Goal: Task Accomplishment & Management: Use online tool/utility

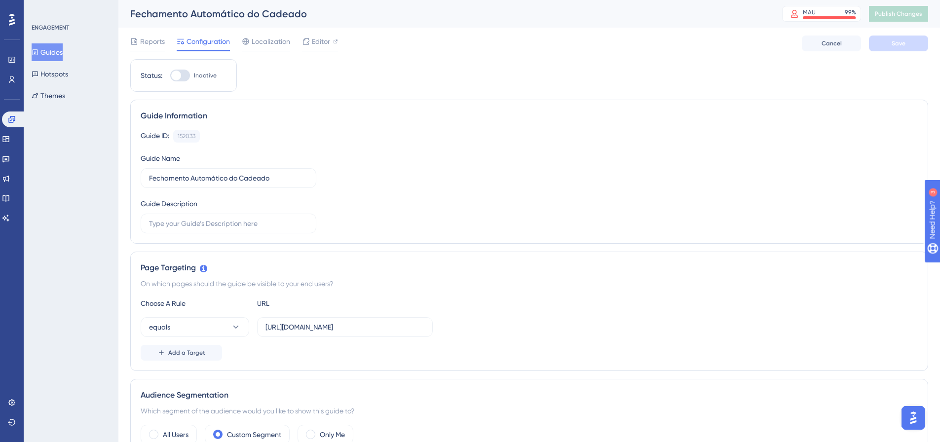
click at [49, 49] on button "Guides" at bounding box center [47, 52] width 31 height 18
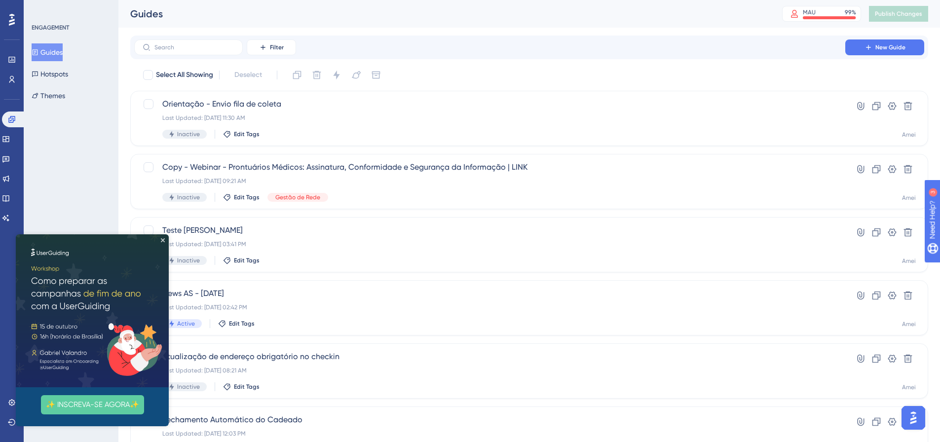
click at [163, 237] on img at bounding box center [92, 310] width 153 height 153
click at [161, 240] on icon "Close Preview" at bounding box center [163, 240] width 4 height 4
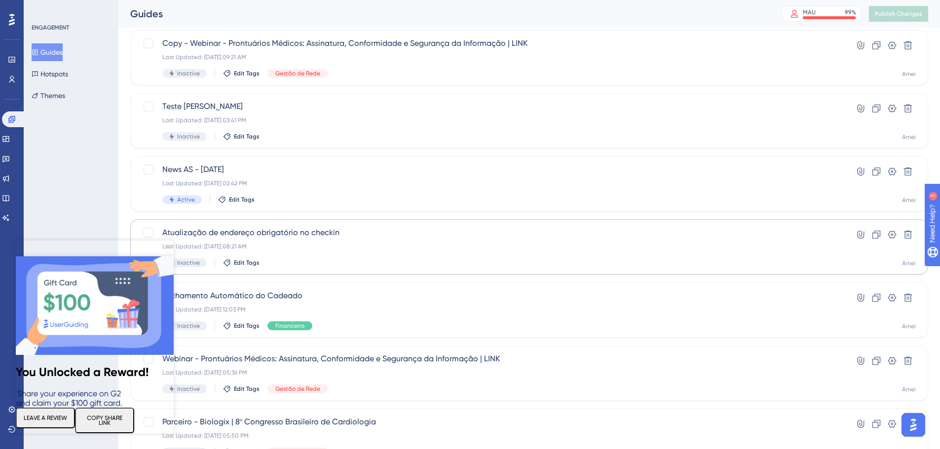
scroll to position [148, 0]
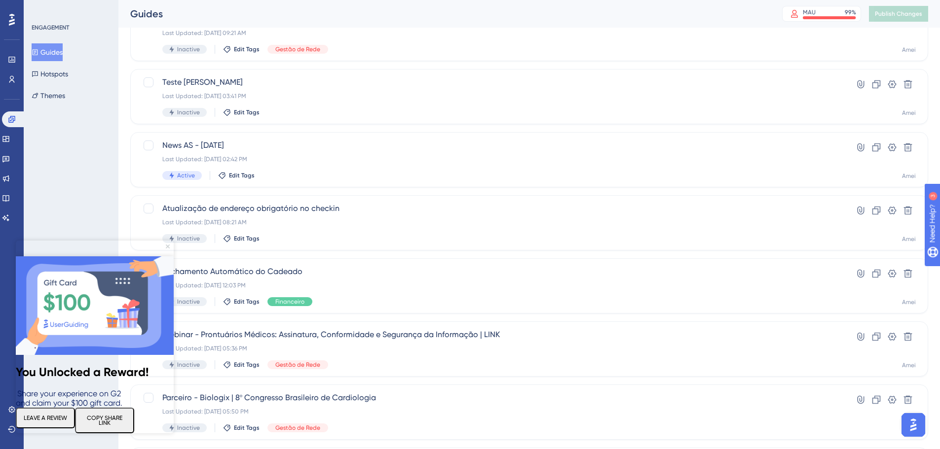
click at [169, 248] on icon "Close Preview" at bounding box center [168, 247] width 4 height 4
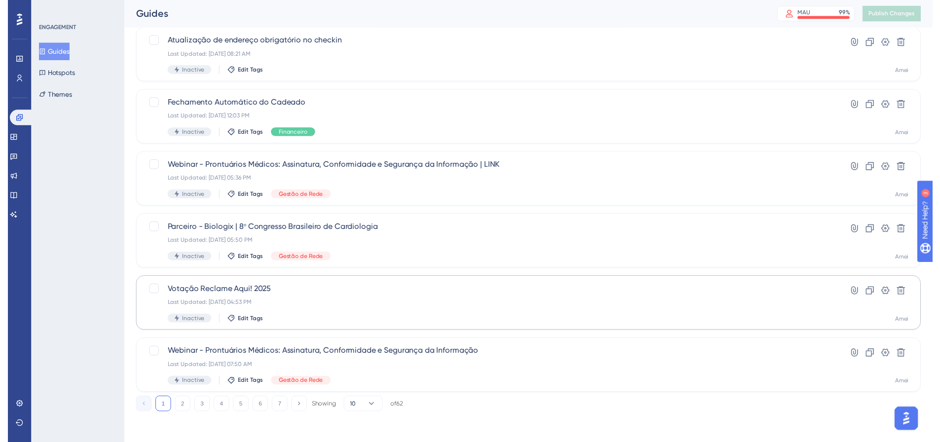
scroll to position [0, 0]
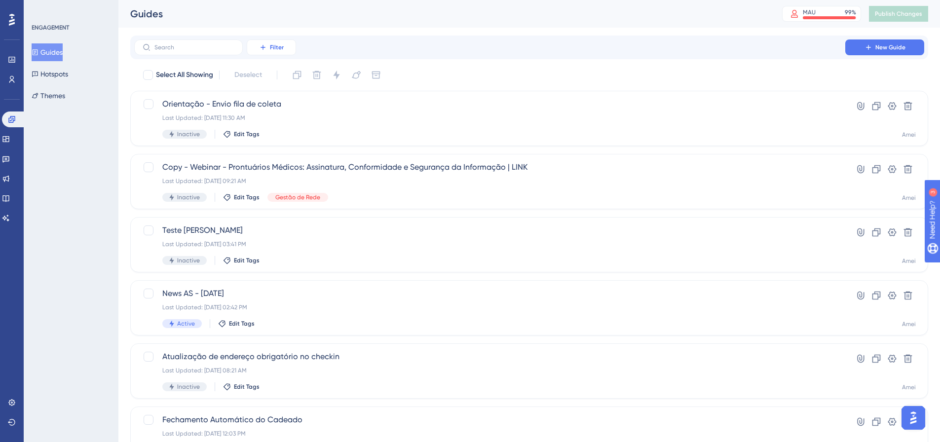
click at [272, 48] on span "Filter" at bounding box center [277, 47] width 14 height 8
click at [357, 49] on div "Filter Tags Tags Segments Segments Containers Containers Status Status Date Cre…" at bounding box center [529, 47] width 790 height 16
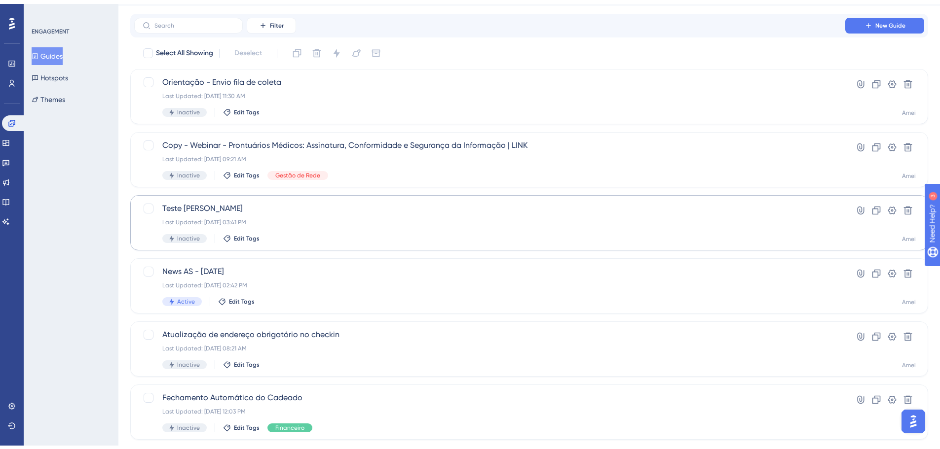
scroll to position [49, 0]
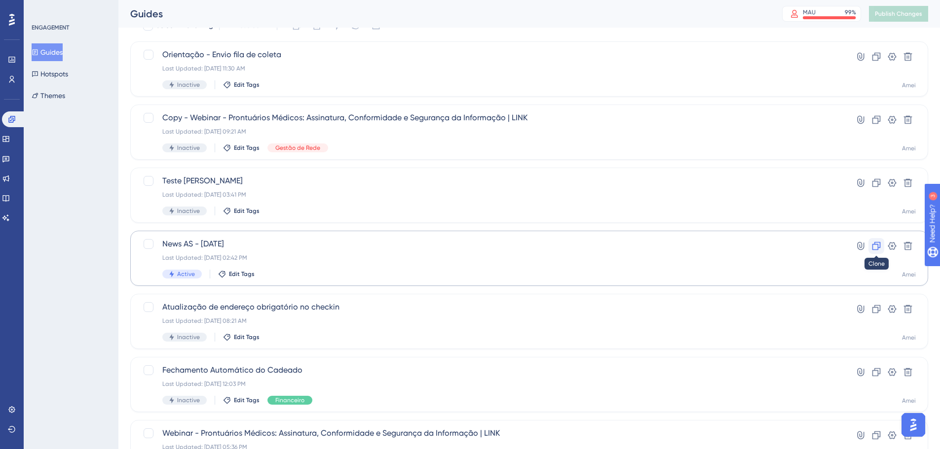
click at [877, 244] on icon at bounding box center [876, 246] width 10 height 10
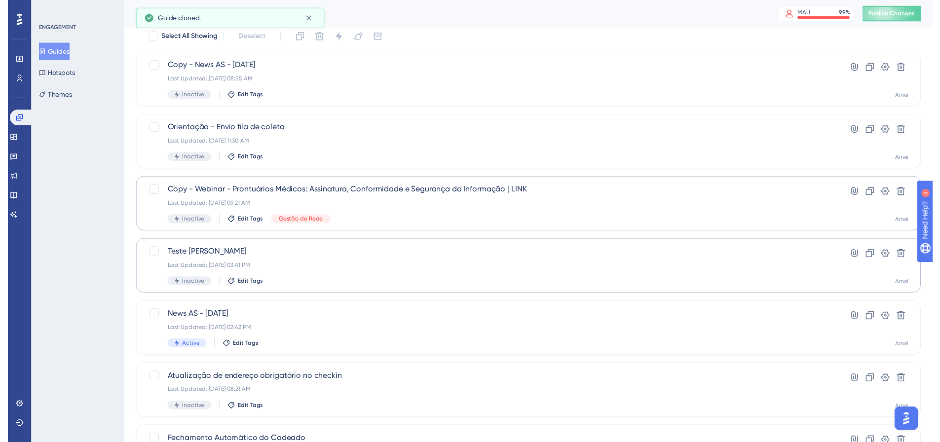
scroll to position [0, 0]
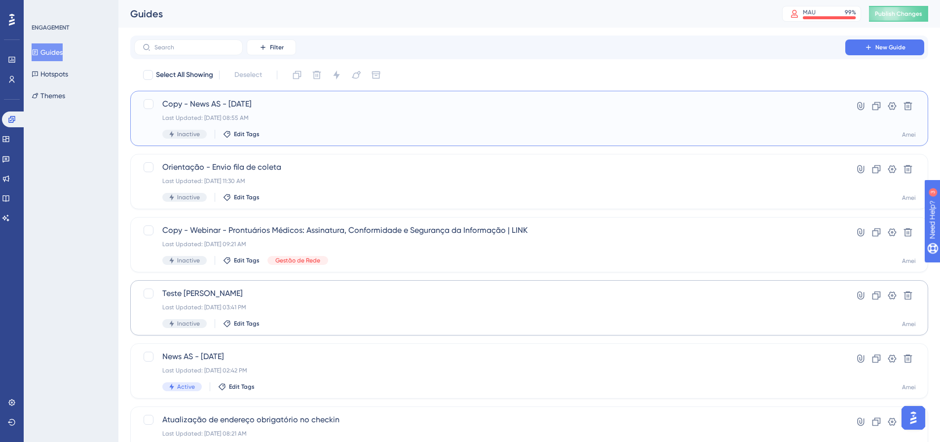
click at [288, 103] on span "Copy - News AS - [DATE]" at bounding box center [489, 104] width 654 height 12
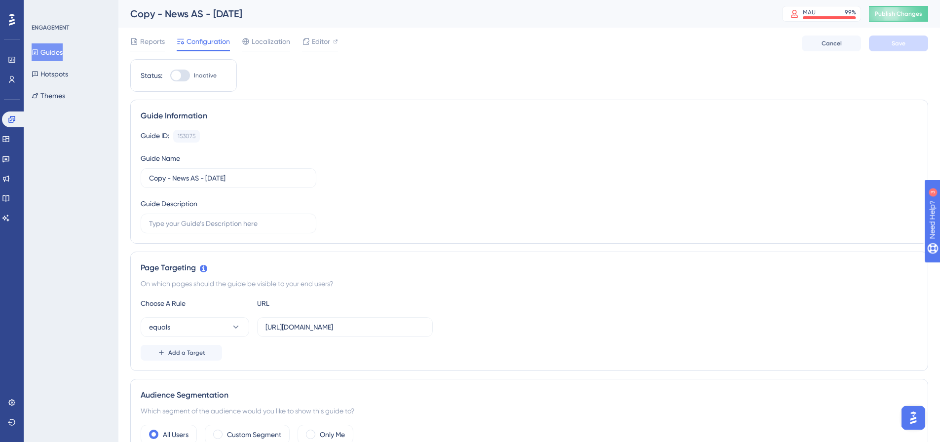
click at [261, 10] on div "Copy - News AS - [DATE]" at bounding box center [443, 14] width 627 height 14
drag, startPoint x: 261, startPoint y: 178, endPoint x: 120, endPoint y: 170, distance: 140.8
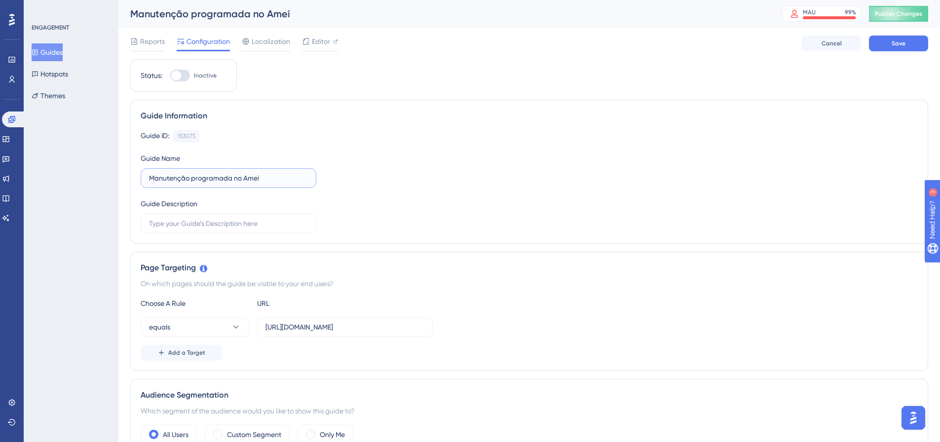
type input "Manutenção programada no Amei"
